Goal: Participate in discussion: Engage in conversation with other users on a specific topic

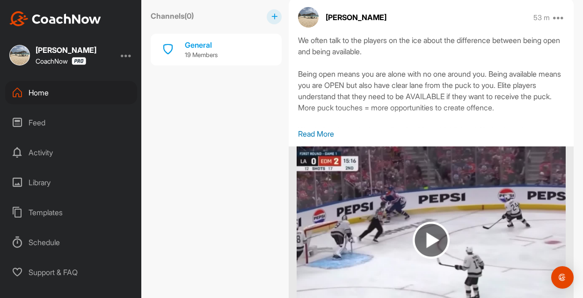
scroll to position [321, 0]
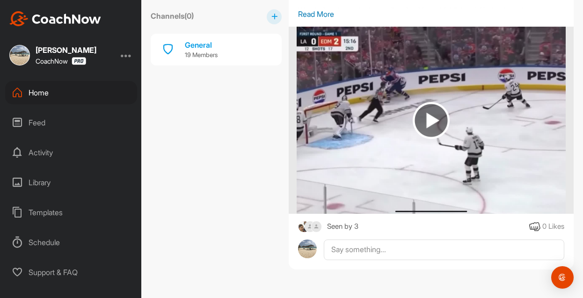
click at [340, 225] on div "Seen by 3" at bounding box center [342, 227] width 31 height 12
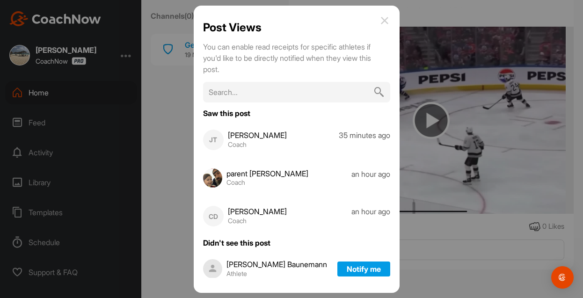
click at [168, 161] on div at bounding box center [291, 149] width 583 height 298
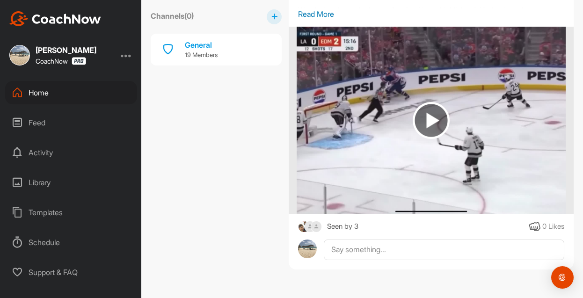
scroll to position [0, 0]
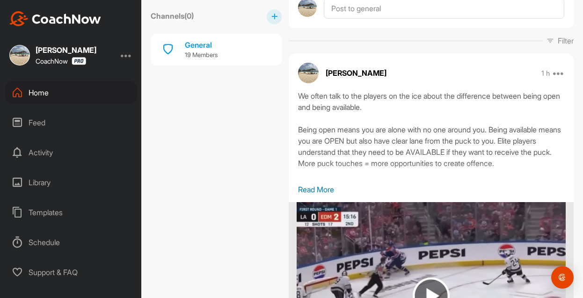
scroll to position [319, 0]
